Goal: Task Accomplishment & Management: Use online tool/utility

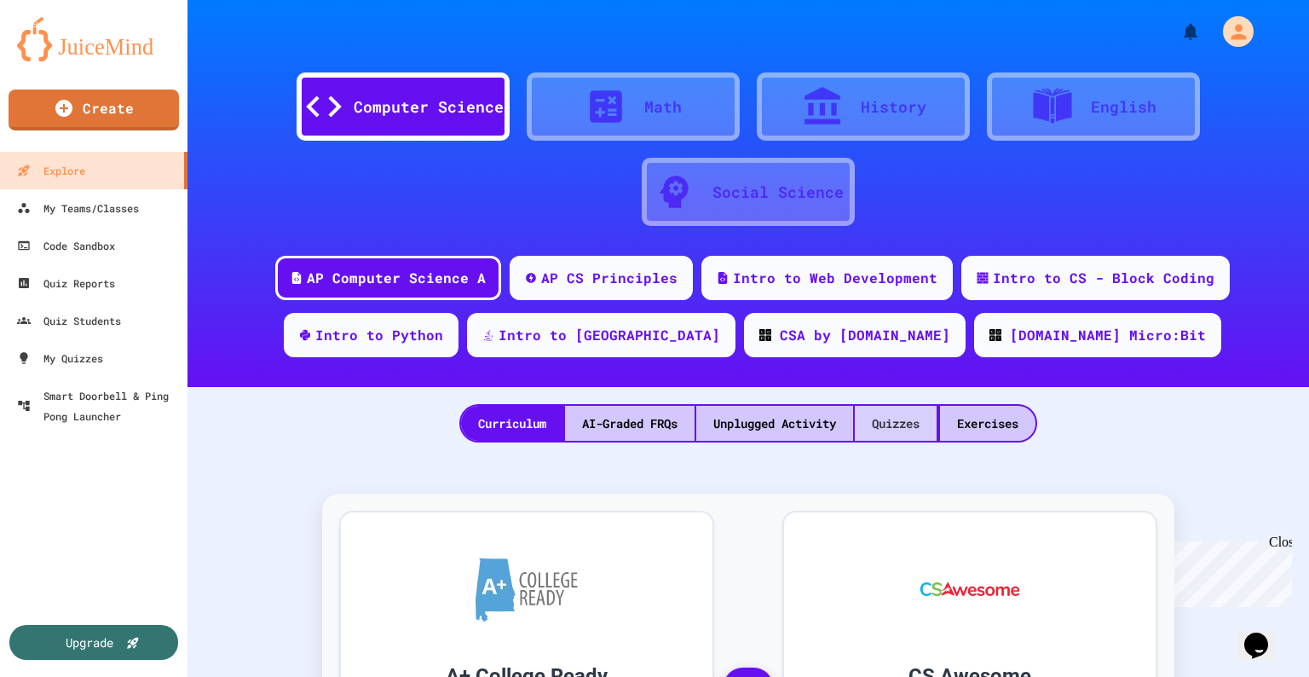
click at [900, 420] on div "Quizzes" at bounding box center [896, 423] width 82 height 35
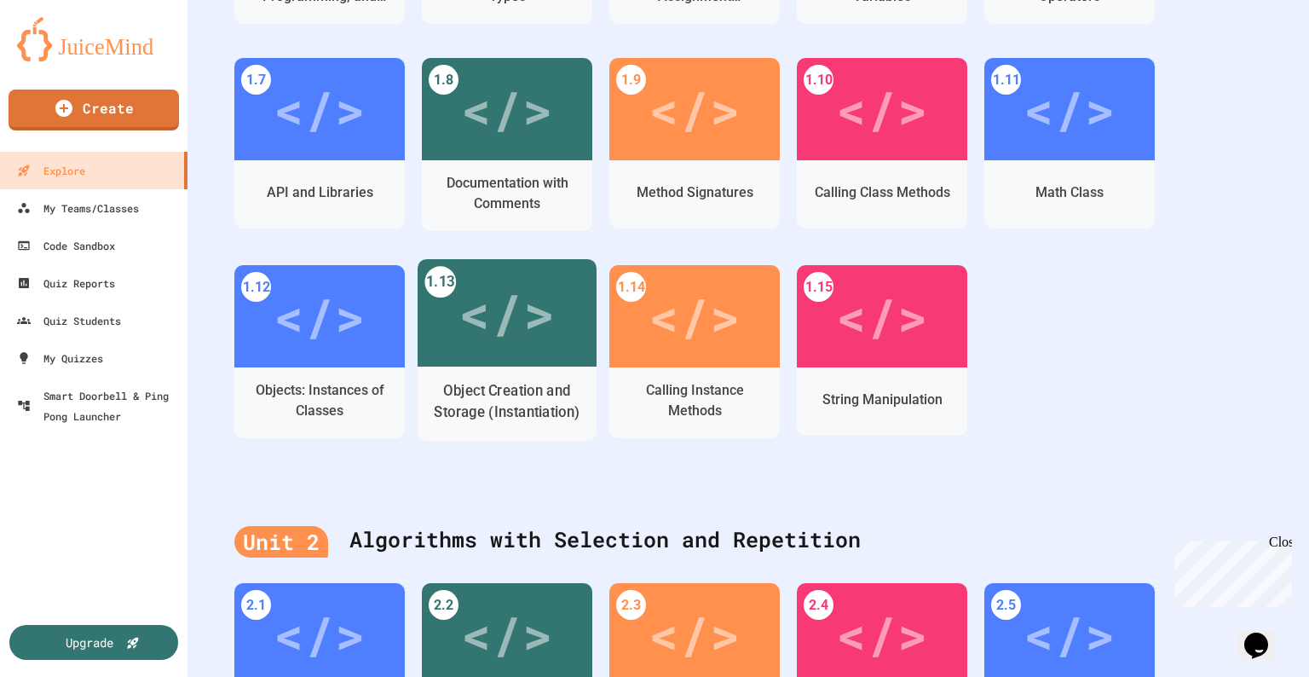
scroll to position [682, 0]
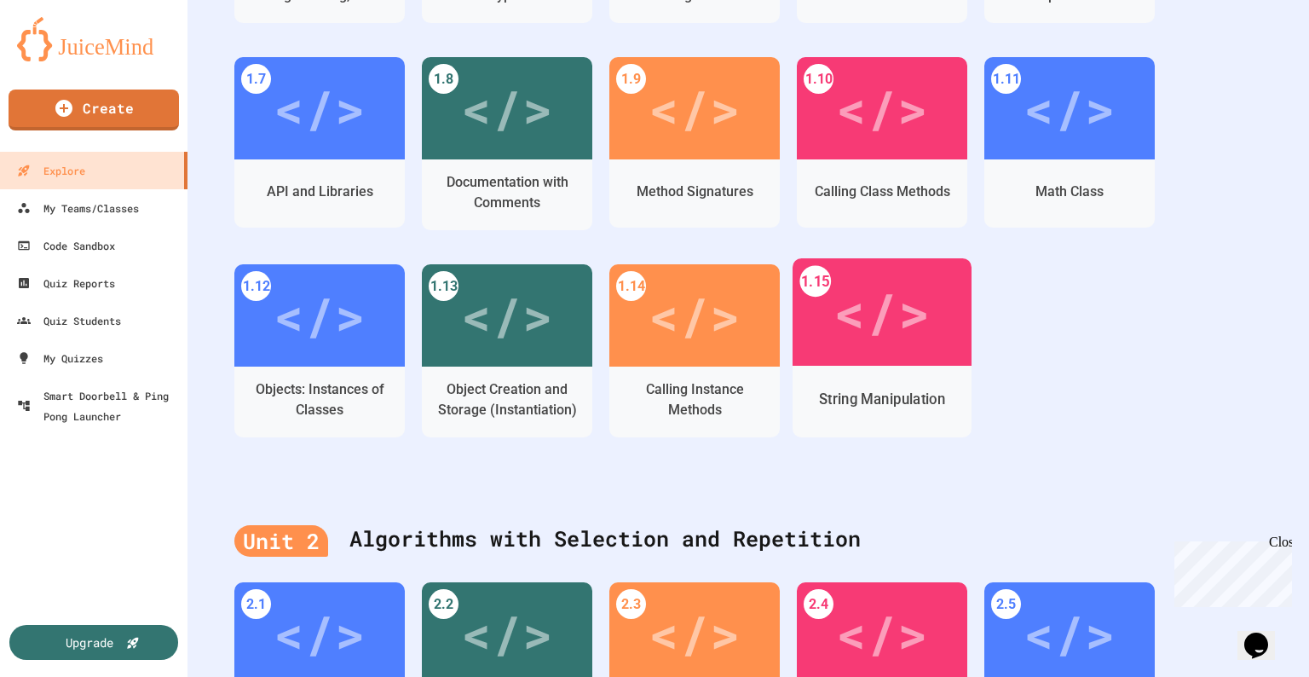
click at [898, 326] on div "</>" at bounding box center [882, 312] width 96 height 81
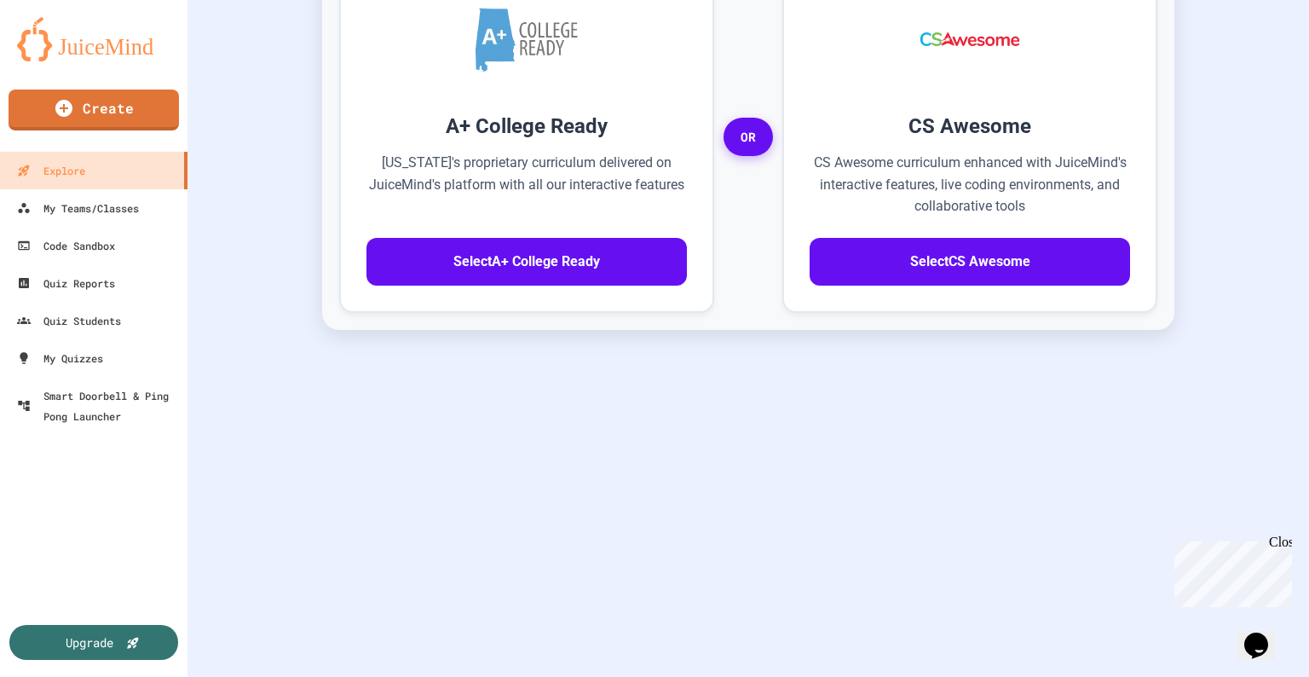
scroll to position [559, 0]
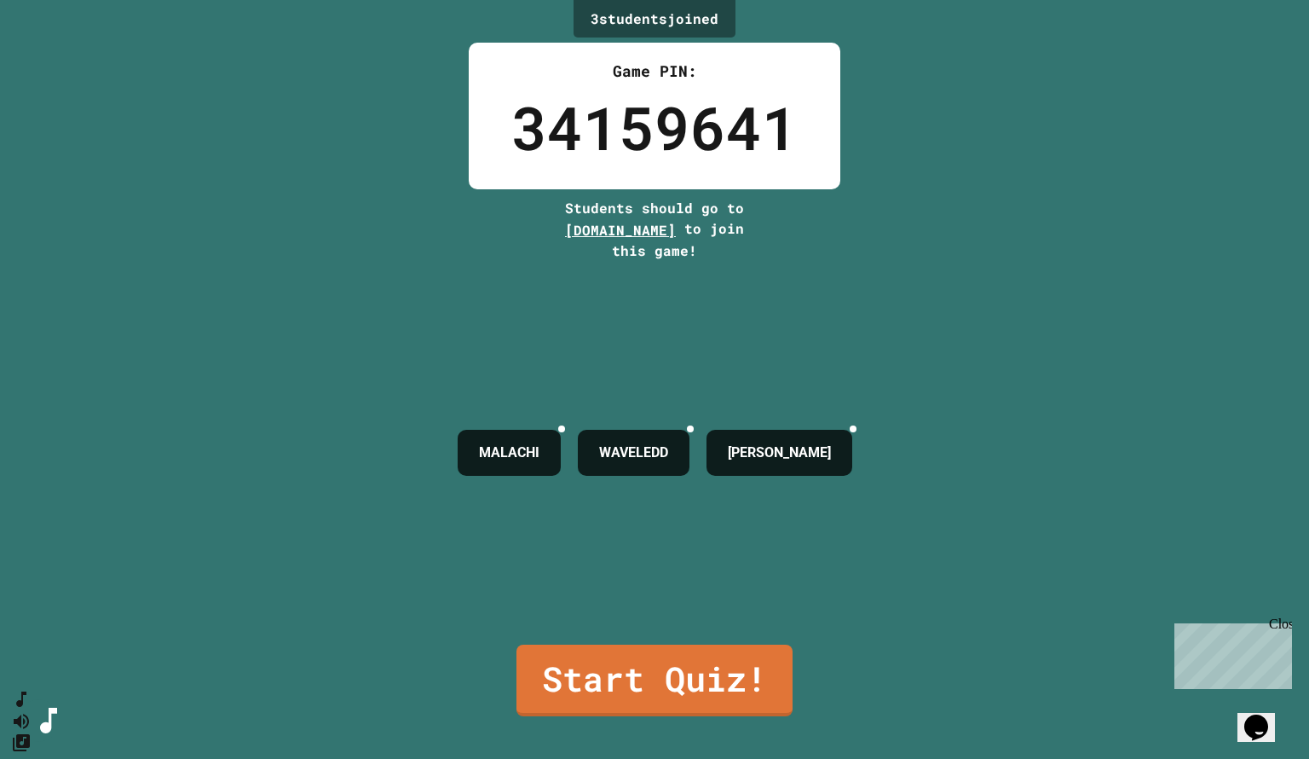
click at [1079, 368] on div "3 student s joined Game PIN: 34159641 Students should go to [DOMAIN_NAME] to jo…" at bounding box center [654, 379] width 1309 height 759
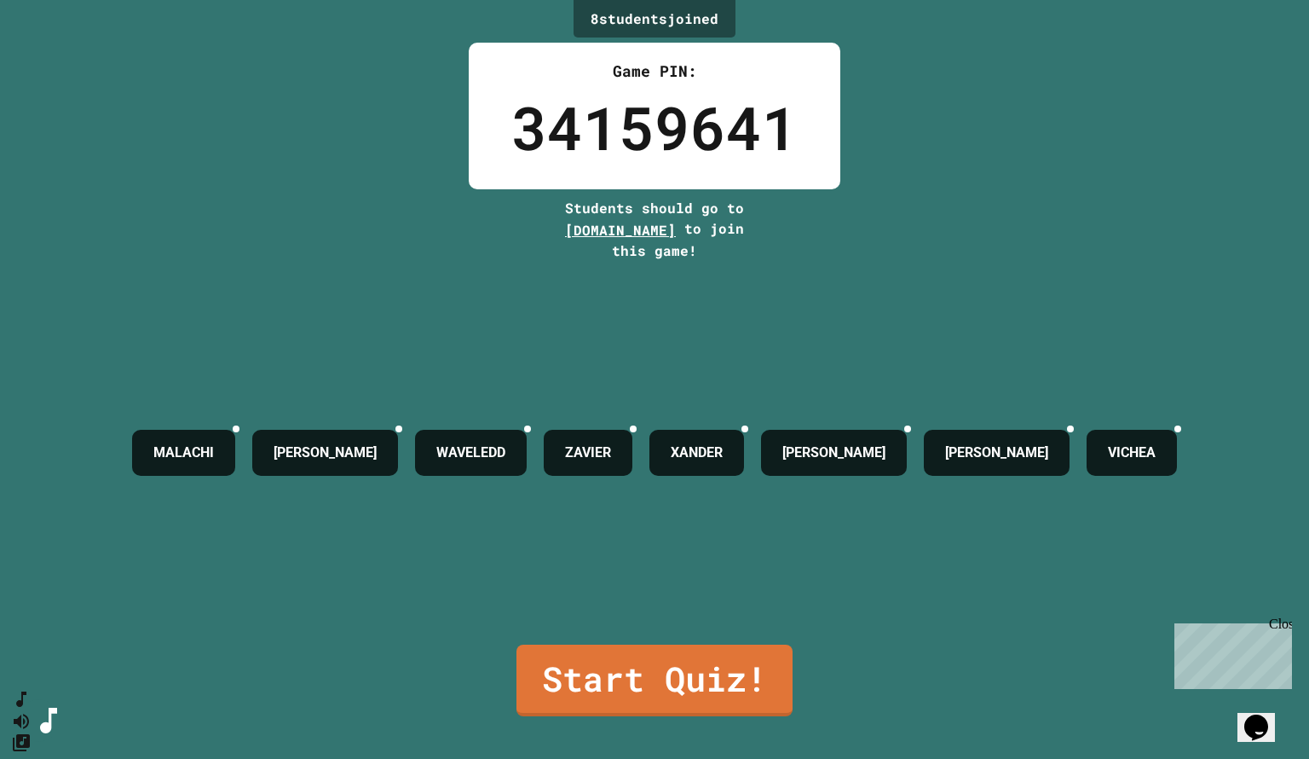
click at [989, 240] on div "8 student s joined Game PIN: 34159641 Students should go to [DOMAIN_NAME] to jo…" at bounding box center [654, 379] width 1309 height 759
click at [674, 669] on link "Start Quiz!" at bounding box center [654, 678] width 273 height 75
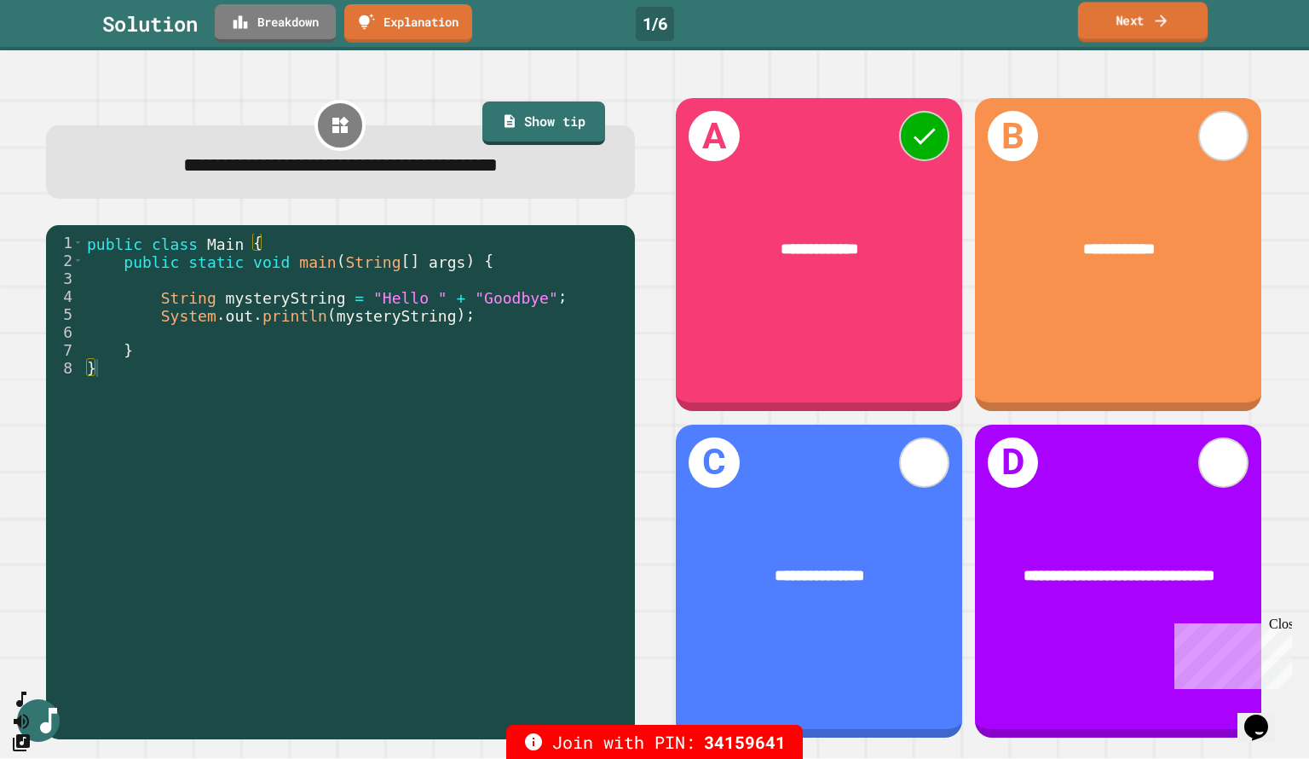
click at [1131, 20] on link "Next" at bounding box center [1143, 22] width 130 height 40
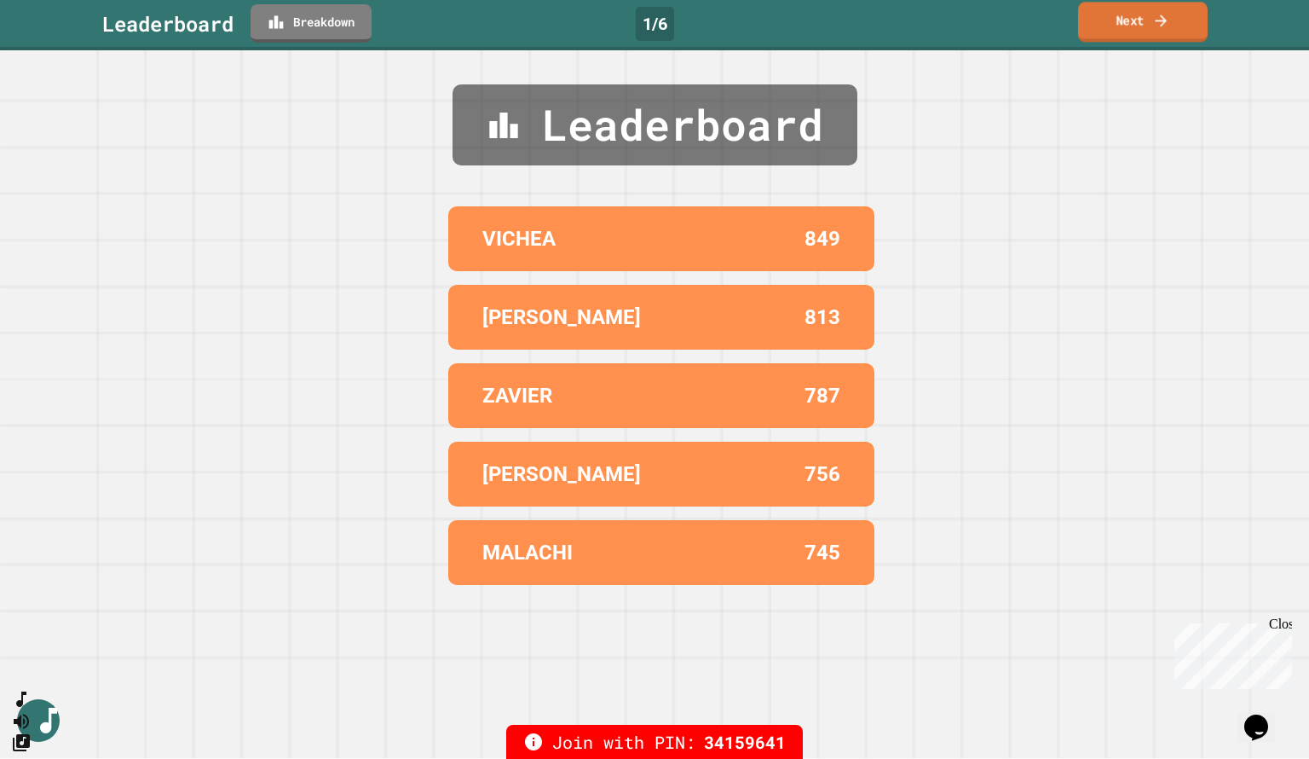
click at [1143, 33] on link "Next" at bounding box center [1143, 22] width 130 height 40
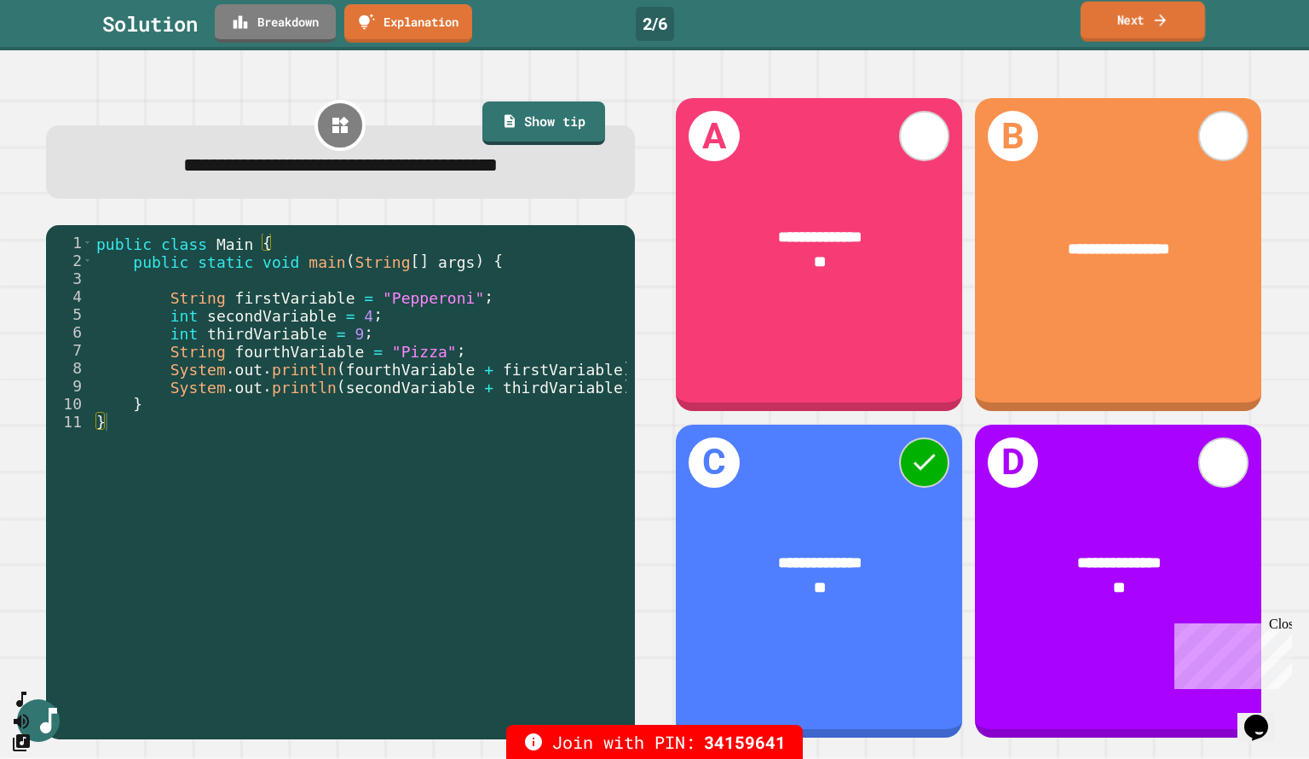
click at [1159, 21] on icon at bounding box center [1160, 20] width 16 height 18
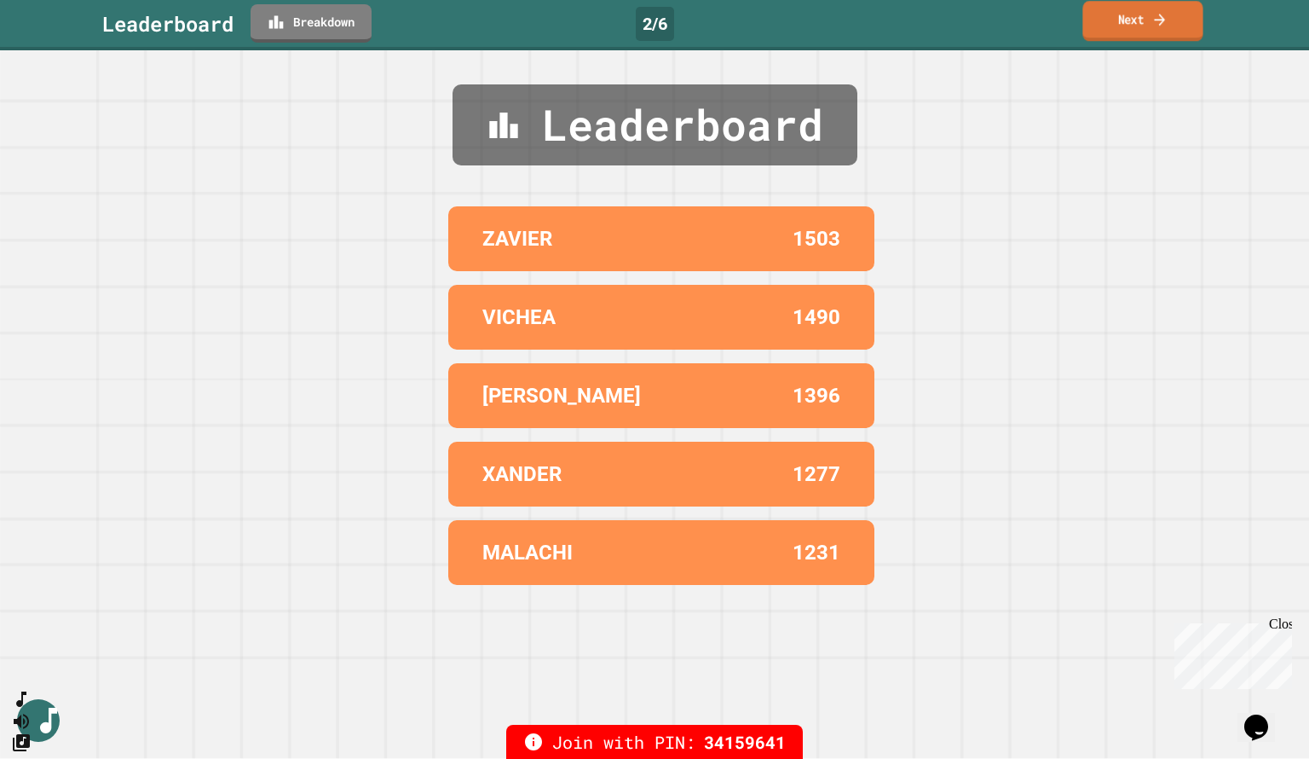
click at [1127, 29] on link "Next" at bounding box center [1142, 21] width 120 height 40
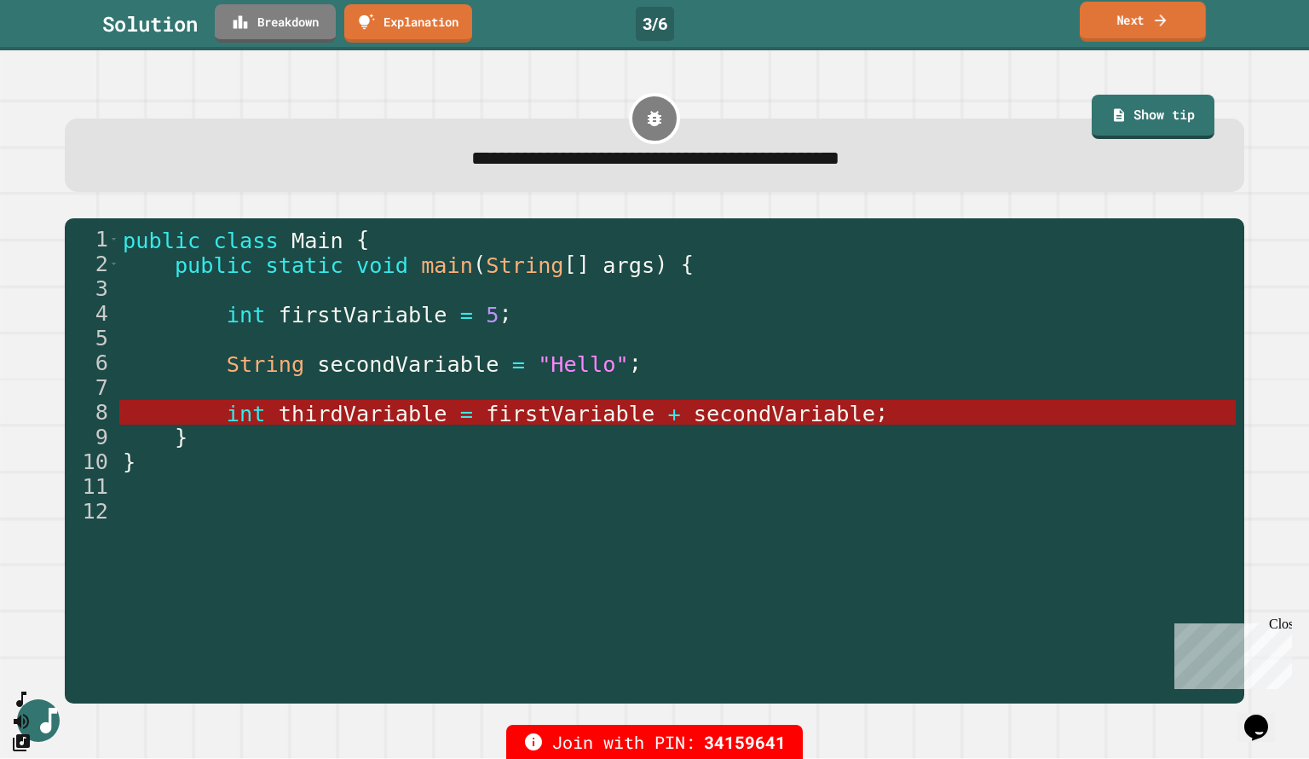
click at [1141, 17] on link "Next" at bounding box center [1143, 22] width 126 height 40
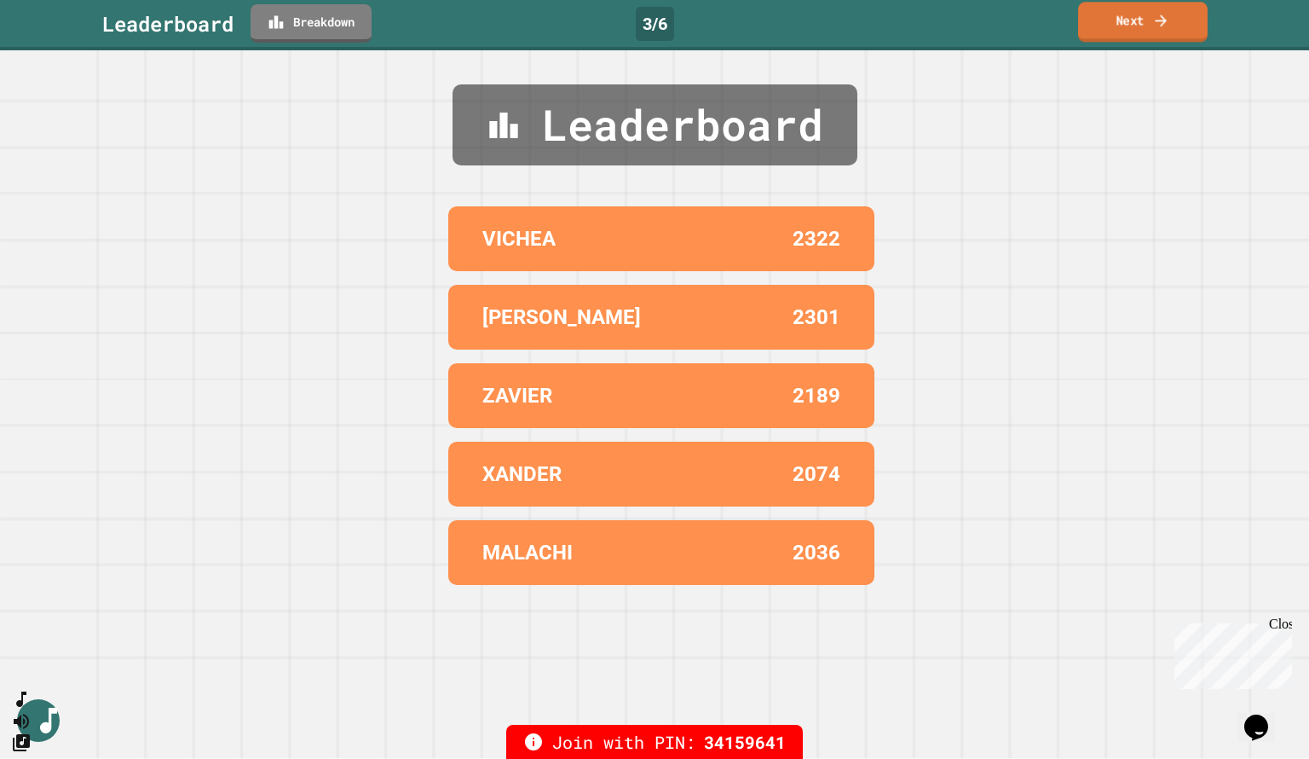
click at [1125, 29] on link "Next" at bounding box center [1143, 22] width 130 height 40
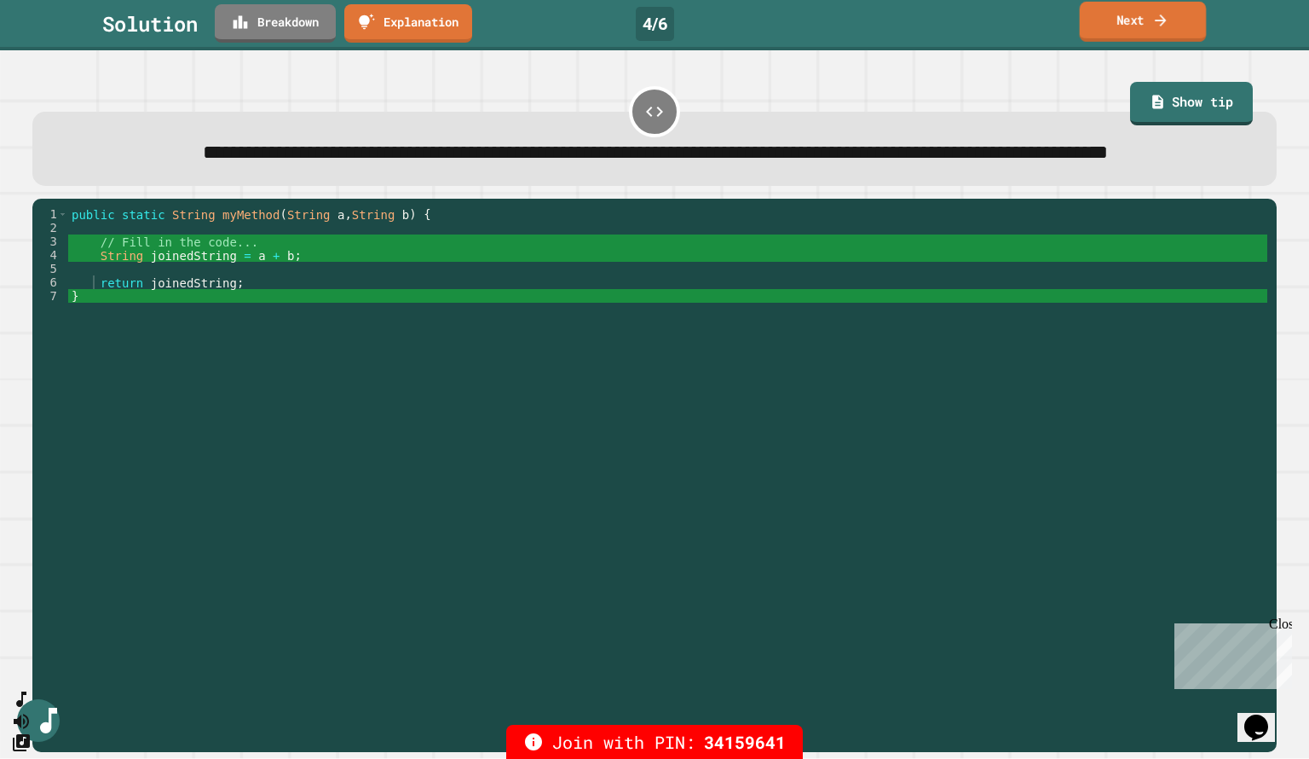
click at [1125, 17] on link "Next" at bounding box center [1143, 22] width 127 height 40
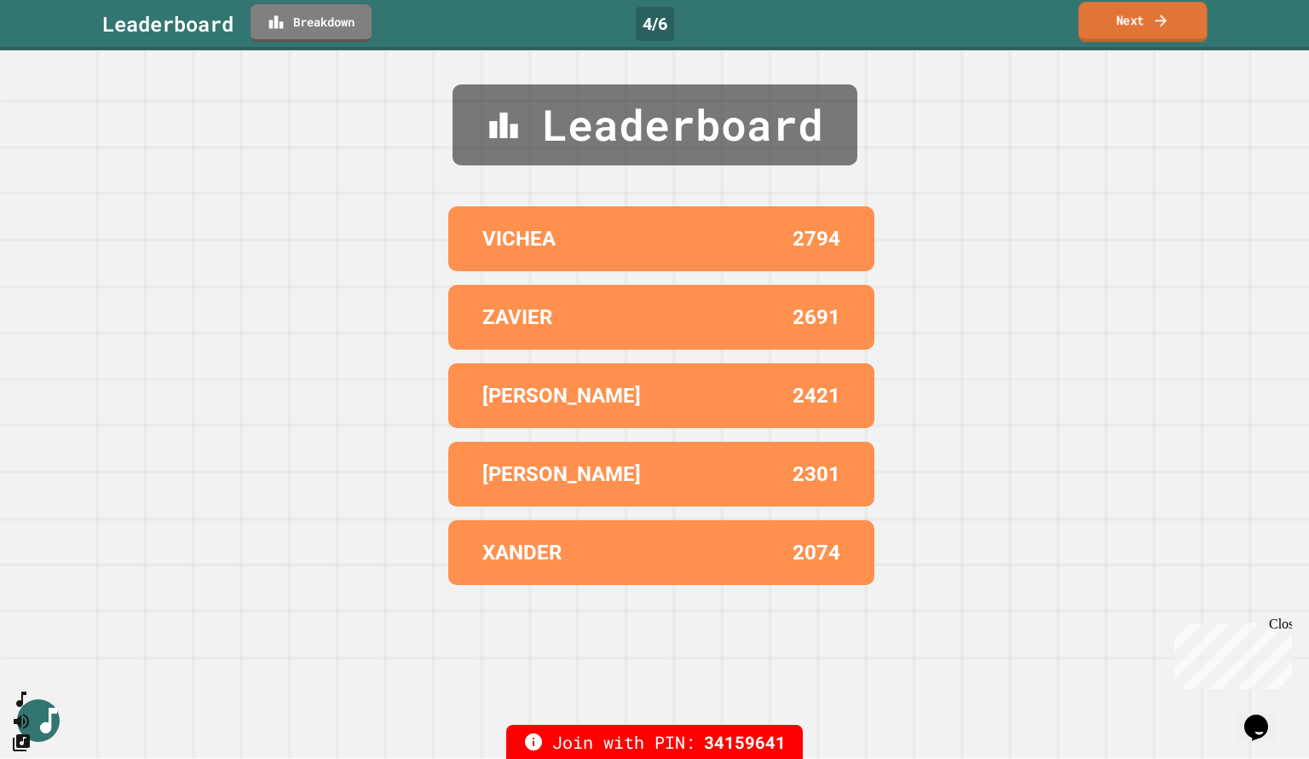
click at [1159, 14] on icon at bounding box center [1160, 20] width 17 height 18
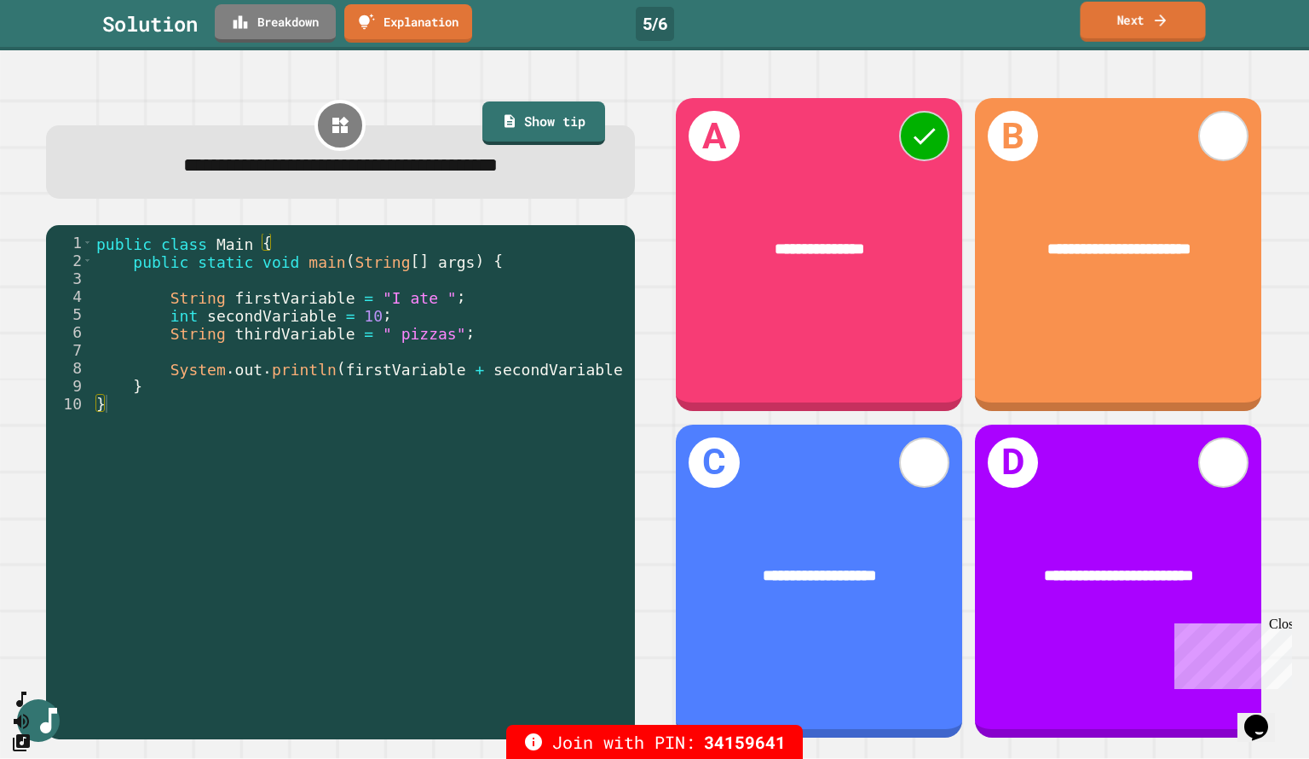
click at [1125, 26] on link "Next" at bounding box center [1142, 22] width 125 height 40
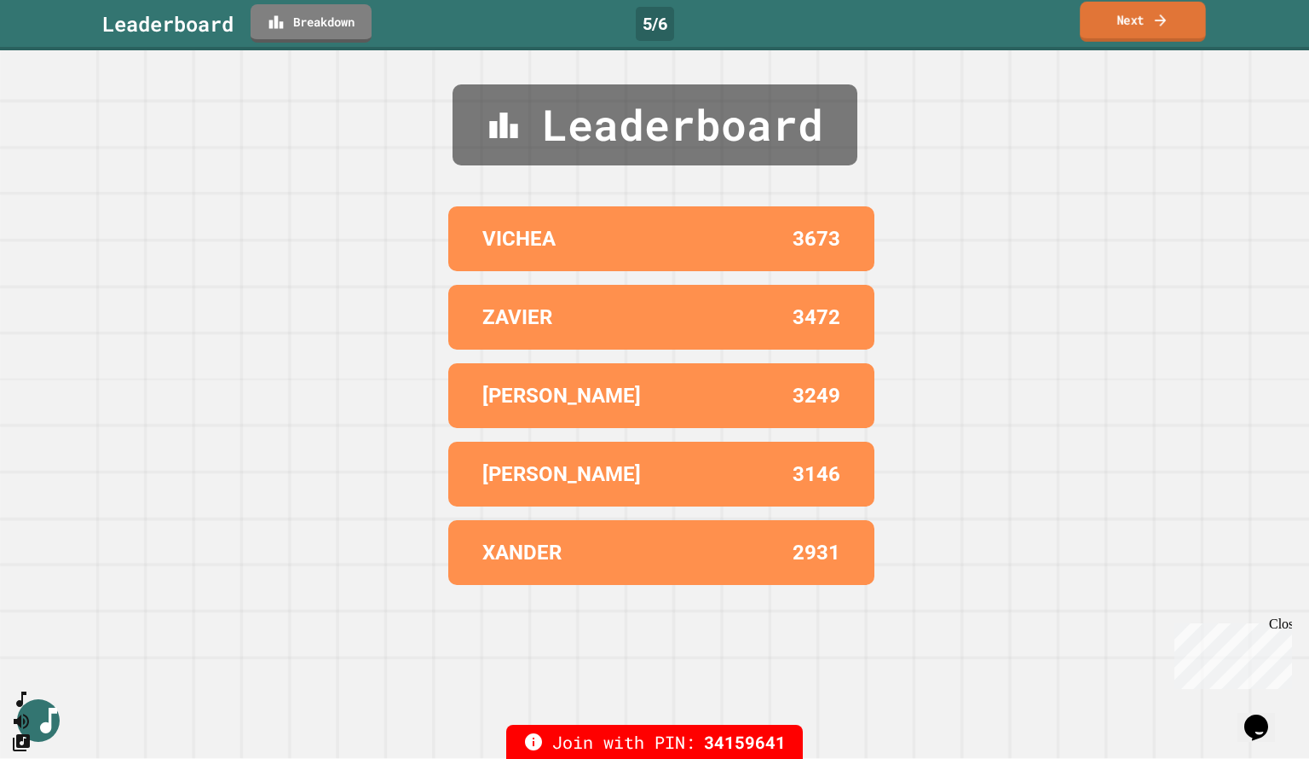
click at [1122, 14] on link "Next" at bounding box center [1143, 22] width 126 height 40
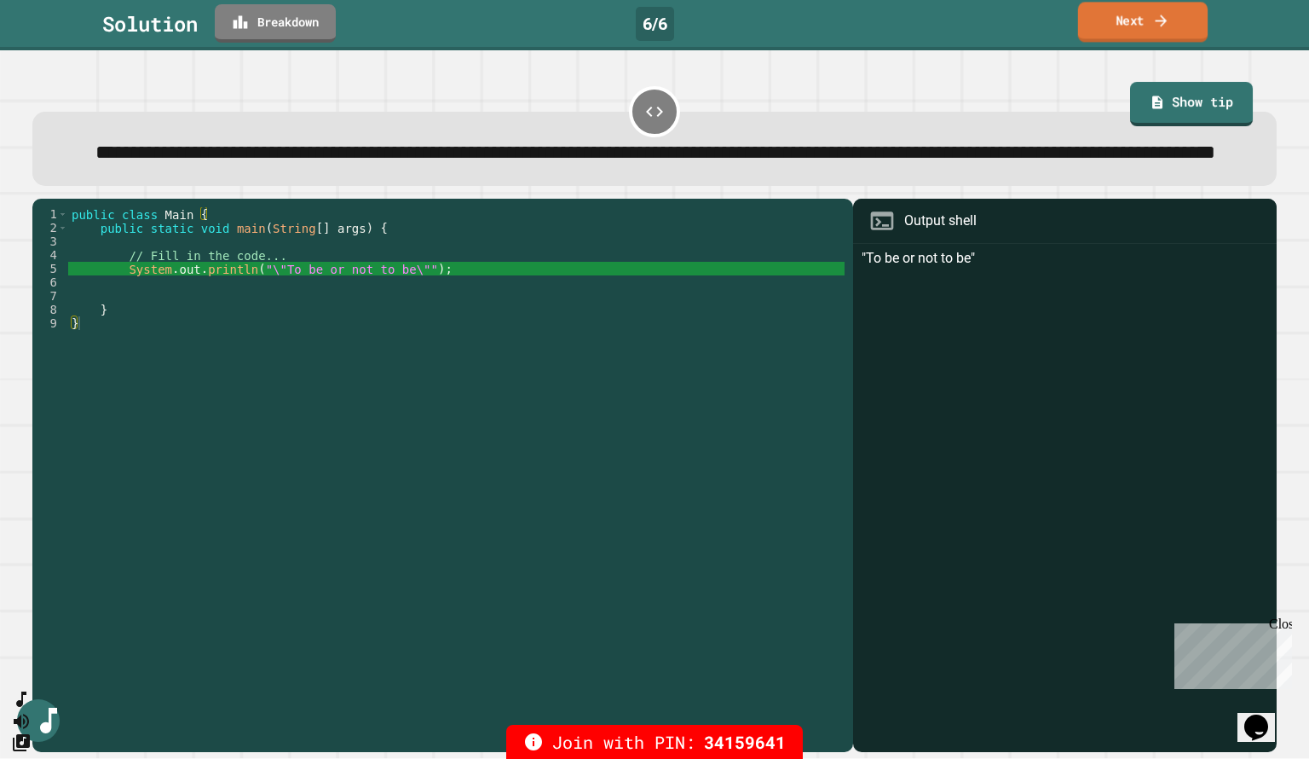
click at [1144, 21] on link "Next" at bounding box center [1143, 22] width 130 height 40
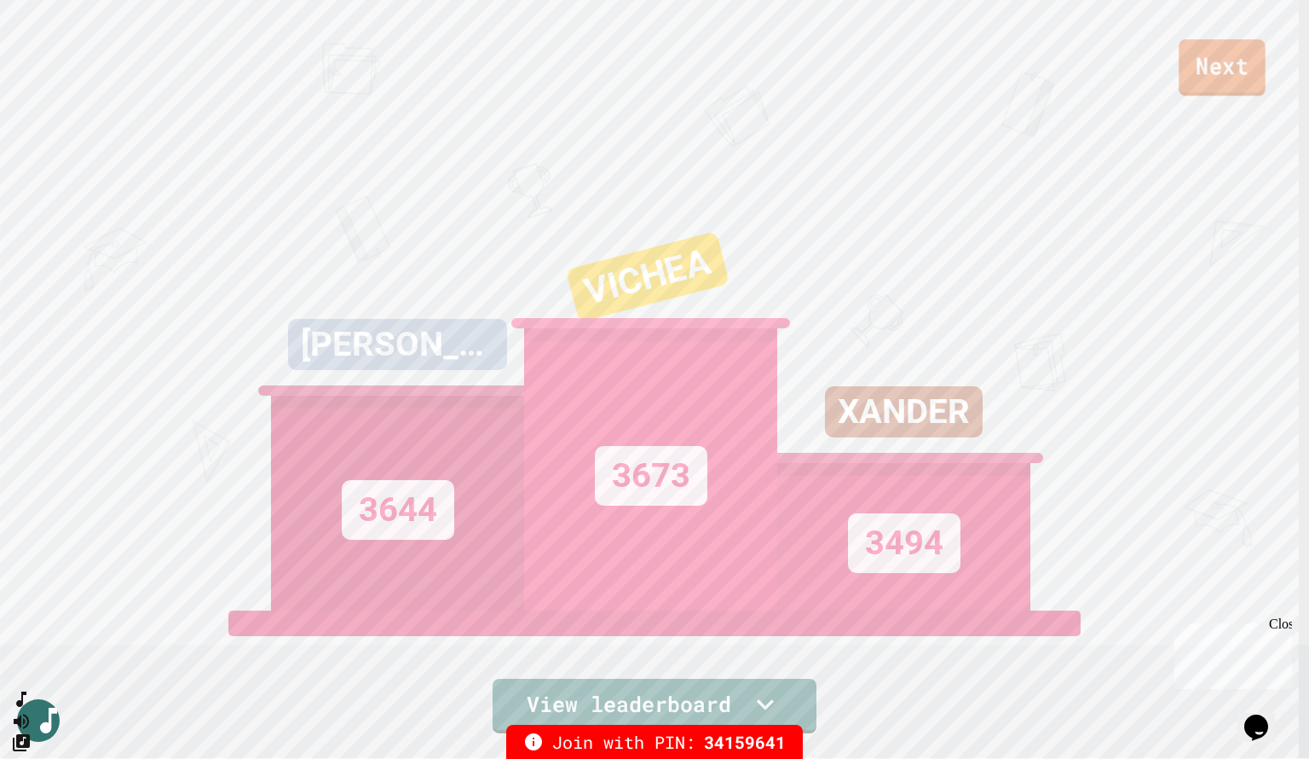
click at [1237, 84] on link "Next" at bounding box center [1222, 67] width 87 height 56
